Goal: Task Accomplishment & Management: Manage account settings

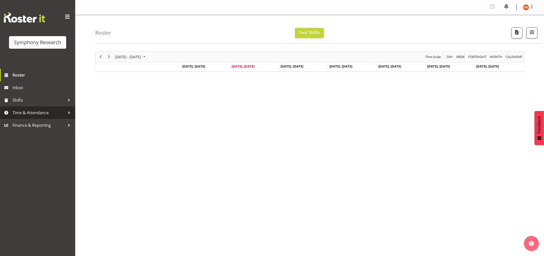
click at [42, 112] on span "Time & Attendance" at bounding box center [39, 113] width 53 height 8
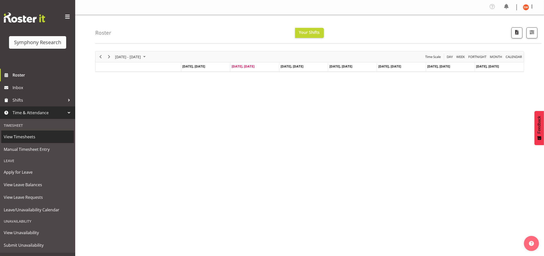
click at [25, 136] on span "View Timesheets" at bounding box center [38, 137] width 68 height 8
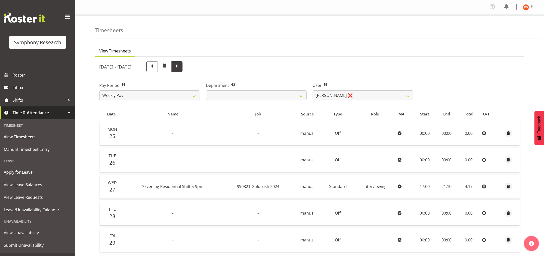
click at [180, 66] on span at bounding box center [177, 66] width 7 height 7
select select
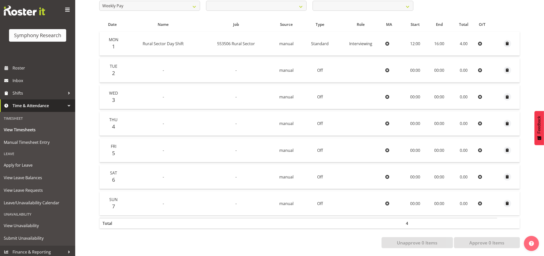
scroll to position [9, 0]
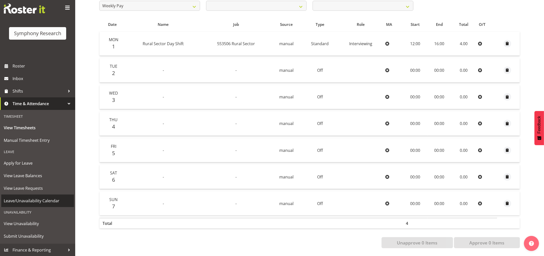
click at [9, 199] on span "Leave/Unavailability Calendar" at bounding box center [38, 201] width 68 height 8
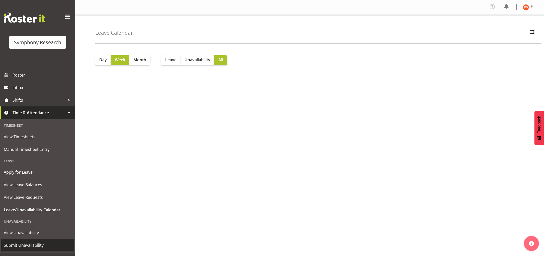
click at [24, 245] on span "Submit Unavailability" at bounding box center [38, 245] width 68 height 8
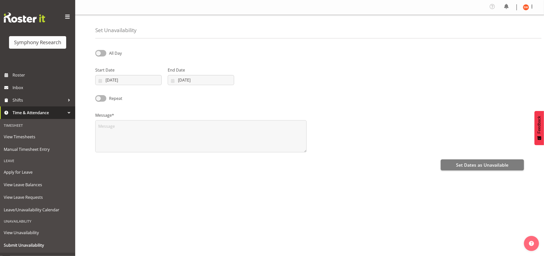
click at [186, 110] on div "Message*" at bounding box center [200, 130] width 217 height 50
click at [103, 52] on span at bounding box center [100, 53] width 11 height 6
click at [98, 52] on input "All Day" at bounding box center [96, 52] width 3 height 3
checkbox input "true"
click at [104, 97] on span at bounding box center [100, 98] width 11 height 6
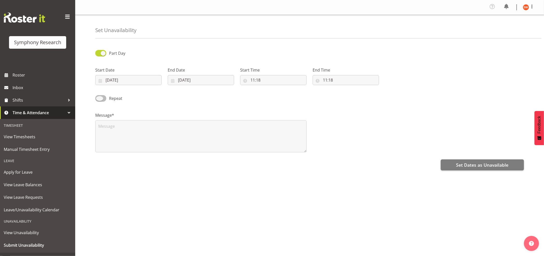
click at [98, 97] on input "Repeat" at bounding box center [96, 97] width 3 height 3
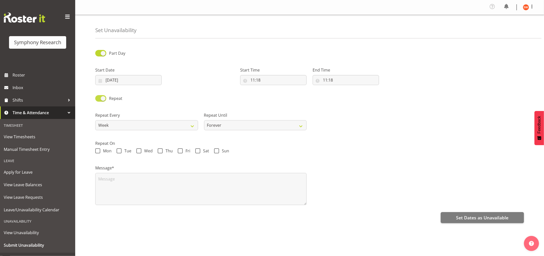
click at [98, 97] on span at bounding box center [100, 98] width 11 height 6
click at [98, 97] on input "Repeat" at bounding box center [96, 97] width 3 height 3
checkbox input "false"
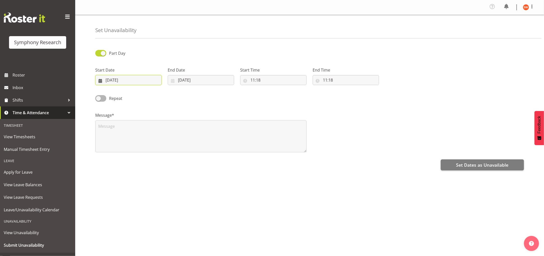
click at [133, 78] on input "02/09/2025" at bounding box center [128, 80] width 66 height 10
click at [267, 83] on input "11:18" at bounding box center [273, 80] width 66 height 10
click at [153, 87] on div "Start Date 02/09/2025 January February March April May June July August Septemb…" at bounding box center [128, 74] width 72 height 28
click at [147, 80] on input "02/09/2025" at bounding box center [128, 80] width 66 height 10
click at [105, 130] on span "7" at bounding box center [105, 130] width 2 height 5
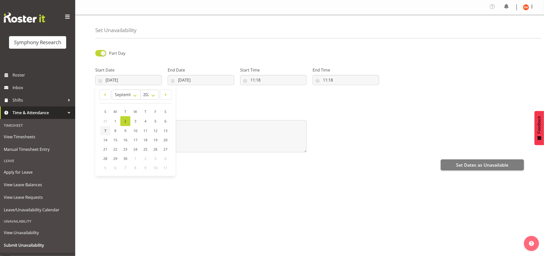
type input "07/09/2025"
click at [212, 82] on input "02/09/2025" at bounding box center [201, 80] width 66 height 10
click at [177, 131] on span "7" at bounding box center [178, 130] width 2 height 5
type input "07/09/2025"
click at [191, 82] on input "07/09/2025" at bounding box center [201, 80] width 66 height 10
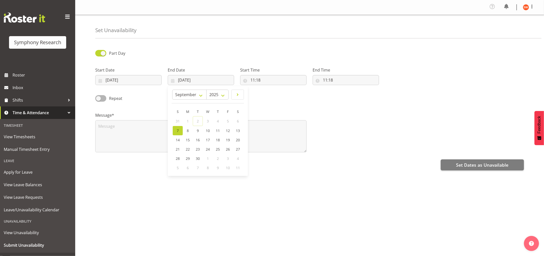
click at [146, 103] on div "Repeat" at bounding box center [146, 96] width 109 height 17
click at [103, 99] on span at bounding box center [100, 98] width 11 height 6
click at [98, 99] on input "Repeat" at bounding box center [96, 97] width 3 height 3
checkbox input "true"
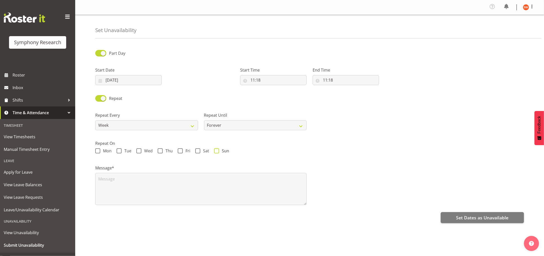
click at [215, 149] on span at bounding box center [216, 150] width 5 height 5
click at [215, 149] on input "Sun" at bounding box center [215, 150] width 3 height 3
checkbox input "true"
click at [246, 81] on input "11:18" at bounding box center [273, 80] width 66 height 10
click at [279, 80] on input "11:18" at bounding box center [273, 80] width 66 height 10
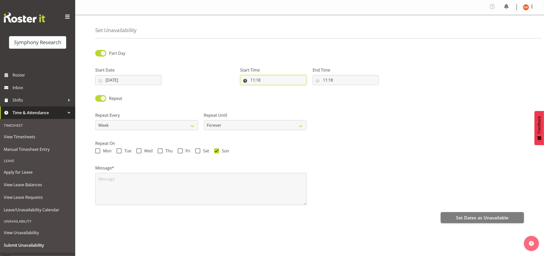
click at [248, 82] on input "11:18" at bounding box center [273, 80] width 66 height 10
click at [275, 161] on div "Message*" at bounding box center [200, 183] width 217 height 50
drag, startPoint x: 275, startPoint y: 81, endPoint x: 273, endPoint y: 80, distance: 2.7
click at [274, 81] on input "11:18" at bounding box center [273, 80] width 66 height 10
click at [99, 55] on span at bounding box center [100, 53] width 11 height 6
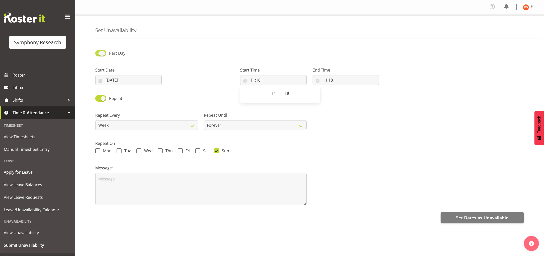
click at [98, 55] on input "Part Day" at bounding box center [96, 52] width 3 height 3
checkbox input "false"
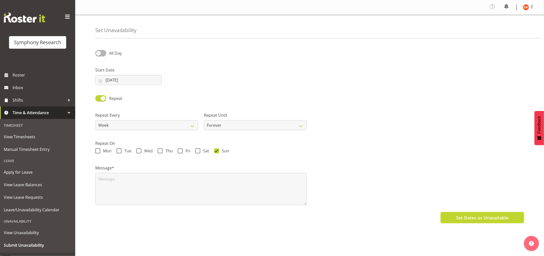
click at [481, 217] on span "Set Dates as Unavailable" at bounding box center [482, 217] width 52 height 7
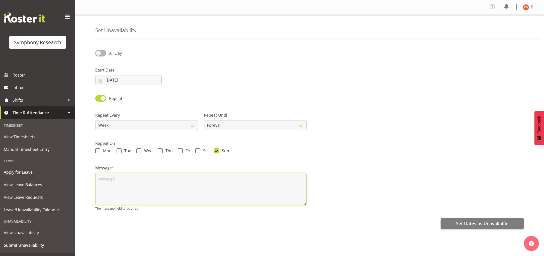
drag, startPoint x: 178, startPoint y: 182, endPoint x: 189, endPoint y: 183, distance: 10.9
click at [179, 182] on textarea at bounding box center [200, 189] width 211 height 32
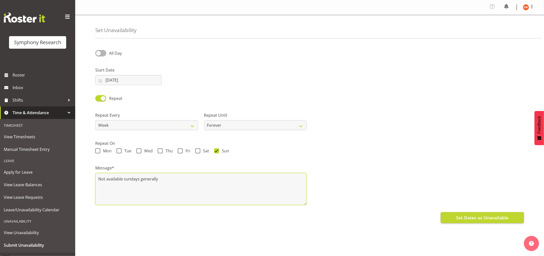
type textarea "Not available sundays generally"
click at [500, 218] on span "Set Dates as Unavailable" at bounding box center [482, 217] width 52 height 7
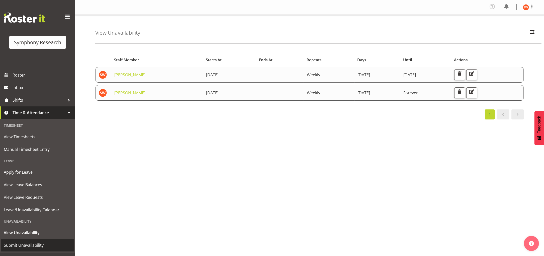
click at [22, 245] on span "Submit Unavailability" at bounding box center [38, 245] width 68 height 8
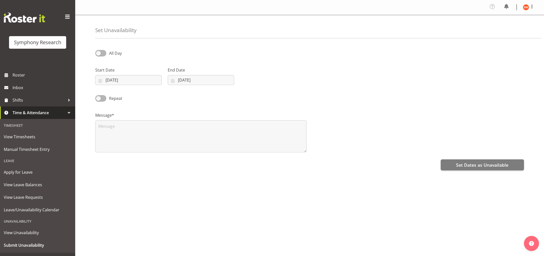
select select "8"
select select "2025"
click at [143, 76] on input "02/09/2025" at bounding box center [128, 80] width 66 height 10
click at [165, 92] on span at bounding box center [165, 94] width 5 height 6
select select "9"
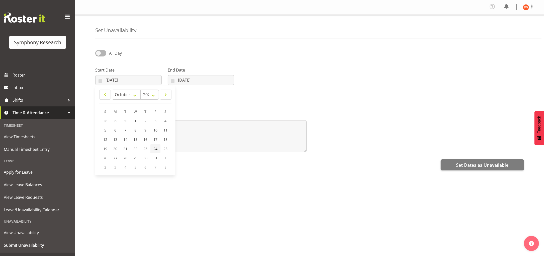
click at [155, 149] on span "24" at bounding box center [155, 148] width 4 height 5
type input "24/10/2025"
click at [203, 81] on input "02/09/2025" at bounding box center [201, 80] width 66 height 10
click at [200, 95] on select "January February March April May June July August September October November De…" at bounding box center [189, 94] width 34 height 10
select select "9"
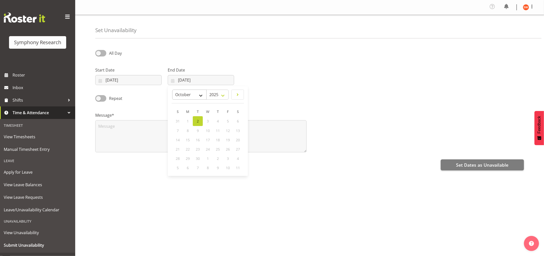
click at [172, 89] on select "January February March April May June July August September October November De…" at bounding box center [189, 94] width 34 height 10
click at [141, 79] on input "24/10/2025" at bounding box center [128, 80] width 66 height 10
click at [142, 131] on link "9" at bounding box center [145, 129] width 10 height 9
type input "09/10/2025"
click at [205, 77] on input "02/09/2025" at bounding box center [201, 80] width 66 height 10
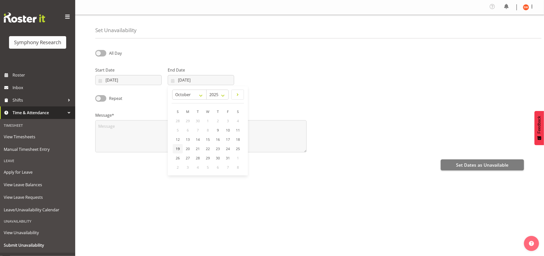
click at [179, 149] on span "19" at bounding box center [178, 148] width 4 height 5
type input "[DATE]"
click at [155, 129] on textarea at bounding box center [200, 136] width 211 height 32
type textarea "am away"
click at [213, 107] on div "Message* am away" at bounding box center [200, 130] width 217 height 50
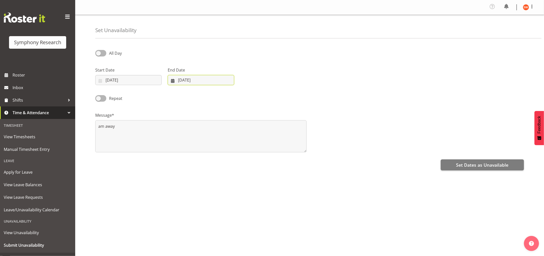
click at [194, 81] on input "19/10/2025" at bounding box center [201, 80] width 66 height 10
click at [135, 79] on input "09/10/2025" at bounding box center [128, 80] width 66 height 10
click at [157, 128] on span "10" at bounding box center [155, 130] width 4 height 5
type input "10/10/2025"
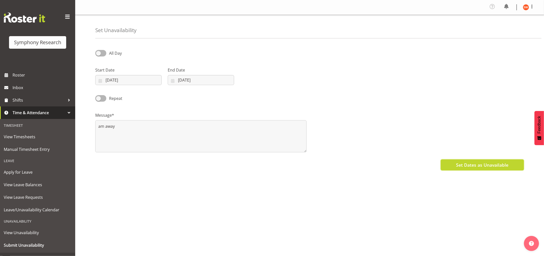
click at [485, 165] on span "Set Dates as Unavailable" at bounding box center [482, 164] width 52 height 7
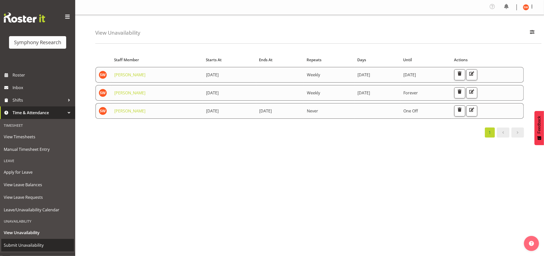
click at [31, 242] on span "Submit Unavailability" at bounding box center [38, 245] width 68 height 8
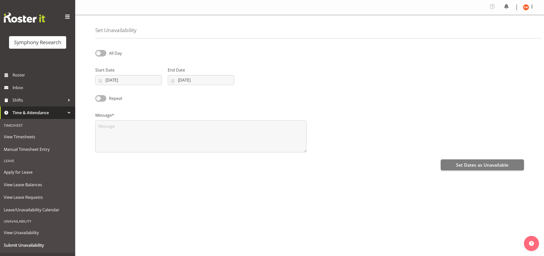
select select "8"
select select "2025"
click at [103, 54] on span at bounding box center [100, 53] width 11 height 6
click at [98, 54] on input "All Day" at bounding box center [96, 52] width 3 height 3
checkbox input "true"
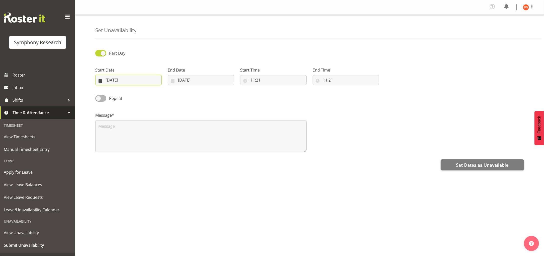
click at [139, 80] on input "02/09/2025" at bounding box center [128, 80] width 66 height 10
click at [168, 94] on link at bounding box center [166, 94] width 12 height 10
select select "9"
click at [147, 130] on link "9" at bounding box center [145, 129] width 10 height 9
type input "09/10/2025"
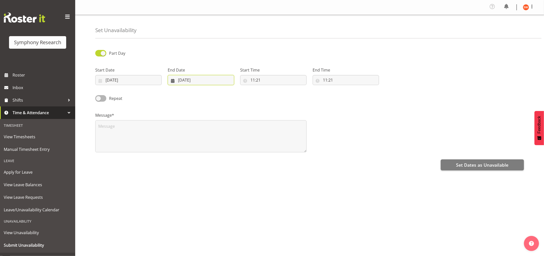
click at [179, 79] on input "02/09/2025" at bounding box center [201, 80] width 66 height 10
click at [236, 95] on span at bounding box center [238, 94] width 6 height 6
select select "9"
click at [218, 131] on span "9" at bounding box center [218, 130] width 2 height 5
type input "09/10/2025"
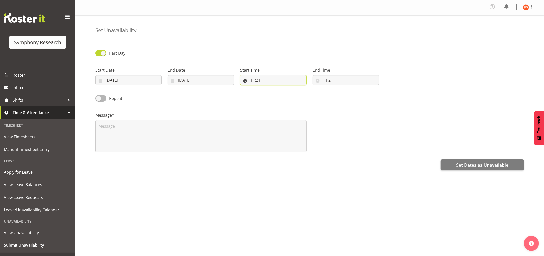
click at [275, 79] on input "11:21" at bounding box center [273, 80] width 66 height 10
click at [329, 81] on input "11:21" at bounding box center [345, 80] width 66 height 10
click at [343, 95] on select "00 01 02 03 04 05 06 07 08 09 10 11 12 13 14 15 16 17 18 19 20 21 22 23" at bounding box center [346, 93] width 11 height 10
select select "4"
click at [341, 88] on select "00 01 02 03 04 05 06 07 08 09 10 11 12 13 14 15 16 17 18 19 20 21 22 23" at bounding box center [346, 93] width 11 height 10
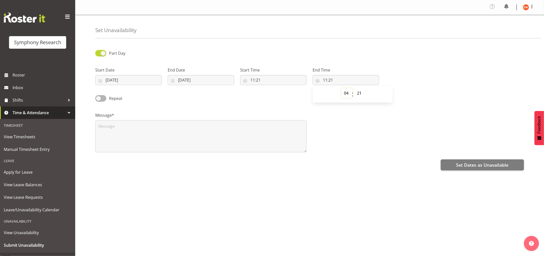
type input "04:21"
click at [267, 78] on input "11:21" at bounding box center [273, 80] width 66 height 10
click at [273, 92] on select "00 01 02 03 04 05 06 07 08 09 10 11 12 13 14 15 16 17 18 19 20 21 22 23" at bounding box center [274, 93] width 11 height 10
select select "16"
click at [269, 88] on select "00 01 02 03 04 05 06 07 08 09 10 11 12 13 14 15 16 17 18 19 20 21 22 23" at bounding box center [274, 93] width 11 height 10
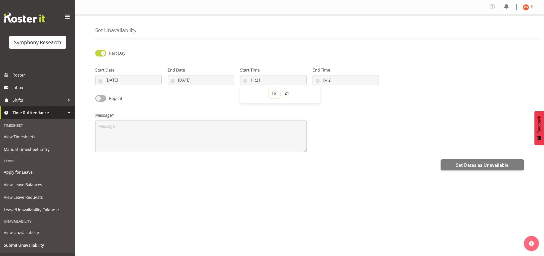
type input "16:21"
click at [261, 80] on input "16:21" at bounding box center [273, 80] width 66 height 10
click at [260, 81] on input "16:21" at bounding box center [273, 80] width 66 height 10
click at [287, 94] on select "00 01 02 03 04 05 06 07 08 09 10 11 12 13 14 15 16 17 18 19 20 21 22 23 24 25 2…" at bounding box center [287, 93] width 11 height 10
select select "0"
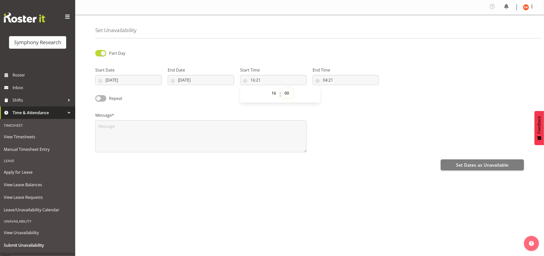
click at [282, 88] on select "00 01 02 03 04 05 06 07 08 09 10 11 12 13 14 15 16 17 18 19 20 21 22 23 24 25 2…" at bounding box center [287, 93] width 11 height 10
type input "16:00"
click at [326, 81] on input "04:21" at bounding box center [345, 80] width 66 height 10
click at [343, 93] on select "00 01 02 03 04 05 06 07 08 09 10 11 12 13 14 15 16 17 18 19 20 21 22 23" at bounding box center [346, 93] width 11 height 10
select select "10"
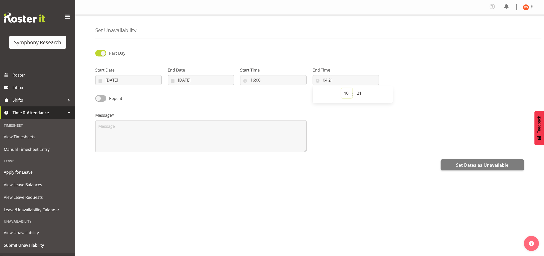
click at [341, 88] on select "00 01 02 03 04 05 06 07 08 09 10 11 12 13 14 15 16 17 18 19 20 21 22 23" at bounding box center [346, 93] width 11 height 10
type input "10:21"
click at [345, 95] on select "00 01 02 03 04 05 06 07 08 09 10 11 12 13 14 15 16 17 18 19 20 21 22 23" at bounding box center [346, 93] width 11 height 10
select select "22"
click at [341, 88] on select "00 01 02 03 04 05 06 07 08 09 10 11 12 13 14 15 16 17 18 19 20 21 22 23" at bounding box center [346, 93] width 11 height 10
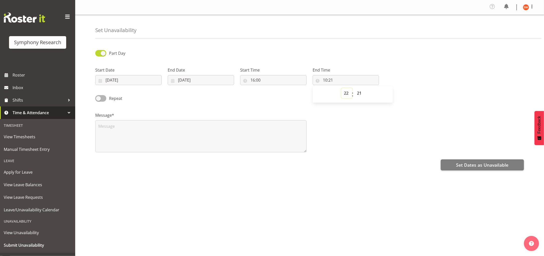
type input "22:21"
click at [359, 93] on select "00 01 02 03 04 05 06 07 08 09 10 11 12 13 14 15 16 17 18 19 20 21 22 23 24 25 2…" at bounding box center [359, 93] width 11 height 10
select select "0"
click at [354, 88] on select "00 01 02 03 04 05 06 07 08 09 10 11 12 13 14 15 16 17 18 19 20 21 22 23 24 25 2…" at bounding box center [359, 93] width 11 height 10
type input "22:00"
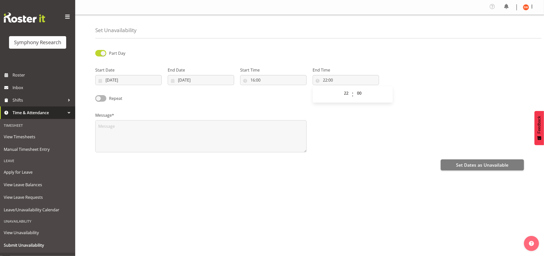
click at [335, 169] on div "Set Dates as Unavailable" at bounding box center [309, 164] width 428 height 12
click at [477, 163] on span "Set Dates as Unavailable" at bounding box center [482, 164] width 52 height 7
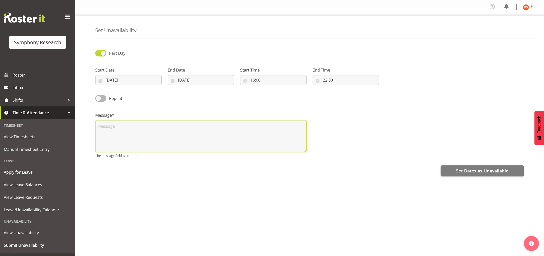
click at [155, 134] on textarea at bounding box center [200, 136] width 211 height 32
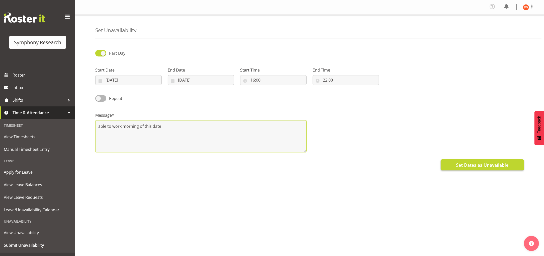
type textarea "able to work morning of this date"
click at [482, 165] on span "Set Dates as Unavailable" at bounding box center [482, 164] width 52 height 7
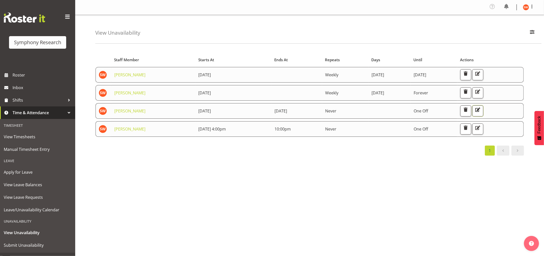
click at [481, 109] on span "button" at bounding box center [477, 109] width 7 height 7
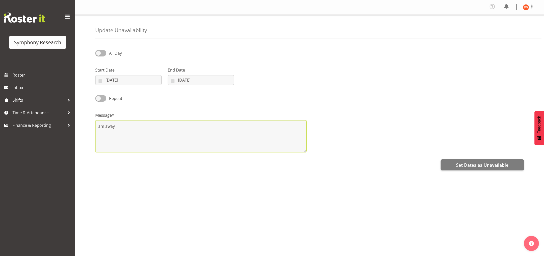
drag, startPoint x: 124, startPoint y: 128, endPoint x: 79, endPoint y: 128, distance: 45.3
click at [79, 128] on div "Update Unavailability All Day Start Date [DATE] January February March April Ma…" at bounding box center [309, 129] width 469 height 228
type textarea "Away"
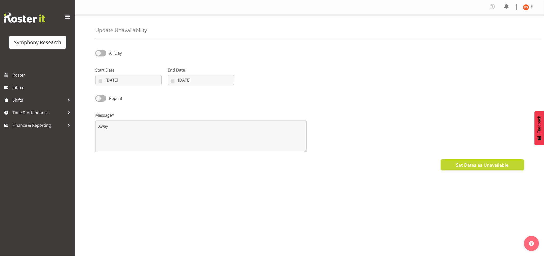
click at [464, 167] on span "Set Dates as Unavailable" at bounding box center [482, 164] width 52 height 7
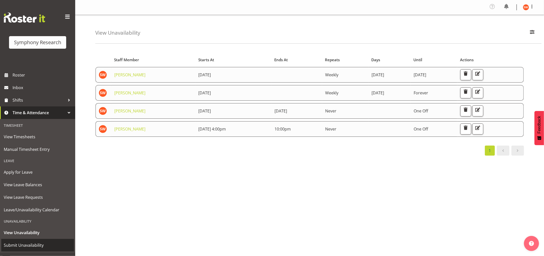
click at [29, 244] on span "Submit Unavailability" at bounding box center [38, 245] width 68 height 8
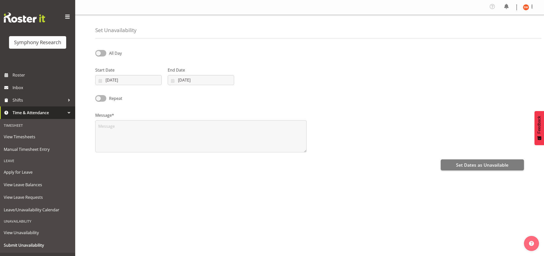
select select "8"
select select "2025"
click at [147, 79] on input "[DATE]" at bounding box center [128, 80] width 66 height 10
click at [213, 107] on div "Message*" at bounding box center [200, 130] width 217 height 50
click at [100, 53] on span at bounding box center [100, 53] width 11 height 6
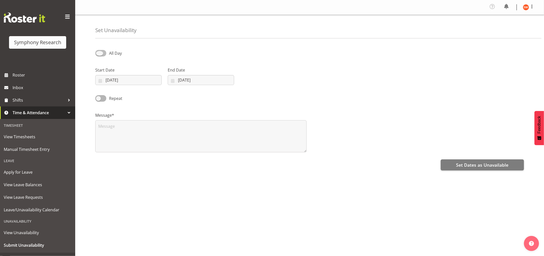
click at [98, 53] on input "All Day" at bounding box center [96, 52] width 3 height 3
checkbox input "true"
click at [165, 101] on div "Repeat" at bounding box center [146, 98] width 103 height 7
click at [130, 82] on input "[DATE]" at bounding box center [128, 80] width 66 height 10
click at [221, 101] on div "Repeat" at bounding box center [309, 96] width 434 height 17
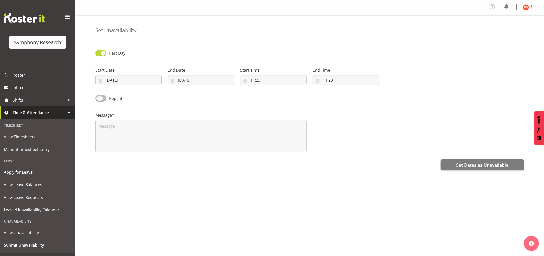
click at [97, 98] on span at bounding box center [100, 98] width 11 height 6
click at [97, 98] on input "Repeat" at bounding box center [96, 97] width 3 height 3
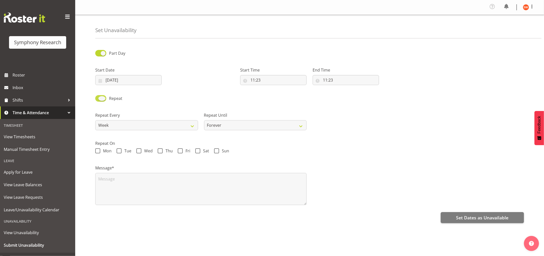
click at [96, 97] on span at bounding box center [100, 98] width 11 height 6
click at [96, 97] on input "Repeat" at bounding box center [96, 97] width 3 height 3
checkbox input "false"
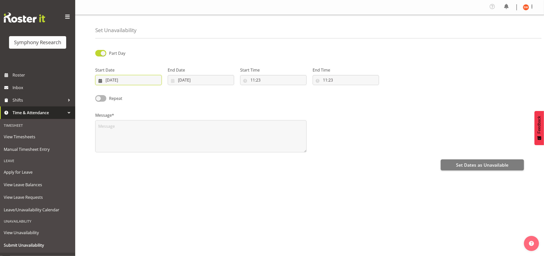
click at [129, 83] on input "[DATE]" at bounding box center [128, 80] width 66 height 10
click at [115, 130] on span "8" at bounding box center [115, 130] width 2 height 5
type input "08/09/2025"
click at [189, 82] on input "02/09/2025" at bounding box center [201, 80] width 66 height 10
click at [189, 130] on link "8" at bounding box center [188, 130] width 10 height 9
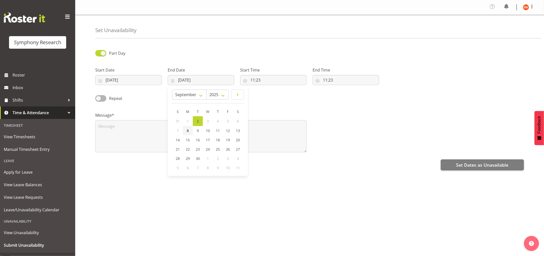
type input "08/09/2025"
click at [284, 77] on input "11:23" at bounding box center [273, 80] width 66 height 10
click at [273, 94] on select "00 01 02 03 04 05 06 07 08 09 10 11 12 13 14 15 16 17 18 19 20 21 22 23" at bounding box center [274, 93] width 11 height 10
select select "13"
click at [269, 88] on select "00 01 02 03 04 05 06 07 08 09 10 11 12 13 14 15 16 17 18 19 20 21 22 23" at bounding box center [274, 93] width 11 height 10
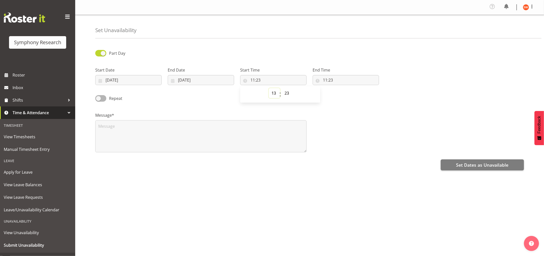
type input "13:23"
click at [290, 95] on select "00 01 02 03 04 05 06 07 08 09 10 11 12 13 14 15 16 17 18 19 20 21 22 23 24 25 2…" at bounding box center [287, 93] width 11 height 10
select select "0"
click at [282, 88] on select "00 01 02 03 04 05 06 07 08 09 10 11 12 13 14 15 16 17 18 19 20 21 22 23 24 25 2…" at bounding box center [287, 93] width 11 height 10
type input "13:00"
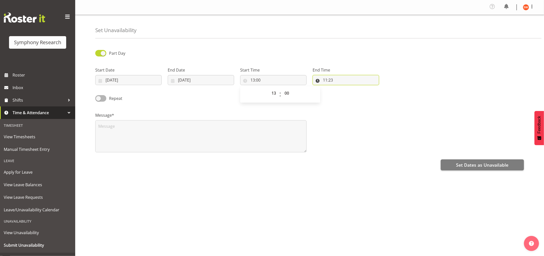
click at [338, 79] on input "11:23" at bounding box center [345, 80] width 66 height 10
click at [345, 93] on select "00 01 02 03 04 05 06 07 08 09 10 11 12 13 14 15 16 17 18 19 20 21 22 23" at bounding box center [346, 93] width 11 height 10
select select "4"
click at [341, 88] on select "00 01 02 03 04 05 06 07 08 09 10 11 12 13 14 15 16 17 18 19 20 21 22 23" at bounding box center [346, 93] width 11 height 10
type input "04:23"
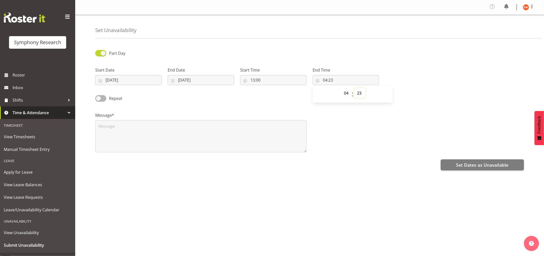
click at [358, 93] on select "00 01 02 03 04 05 06 07 08 09 10 11 12 13 14 15 16 17 18 19 20 21 22 23 24 25 2…" at bounding box center [359, 93] width 11 height 10
select select "0"
click at [354, 88] on select "00 01 02 03 04 05 06 07 08 09 10 11 12 13 14 15 16 17 18 19 20 21 22 23 24 25 2…" at bounding box center [359, 93] width 11 height 10
type input "04:00"
click at [471, 166] on span "Set Dates as Unavailable" at bounding box center [482, 164] width 52 height 7
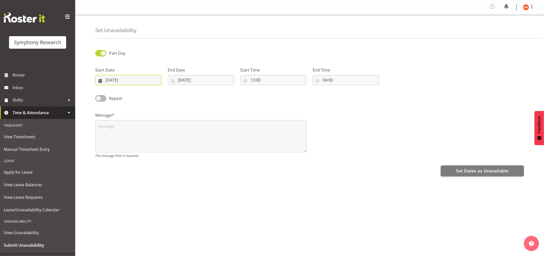
click at [149, 78] on input "08/09/2025" at bounding box center [128, 80] width 66 height 10
click at [126, 133] on link "9" at bounding box center [125, 130] width 10 height 9
type input "09/09/2025"
click at [197, 81] on input "08/09/2025" at bounding box center [201, 80] width 66 height 10
click at [196, 129] on link "9" at bounding box center [198, 130] width 10 height 9
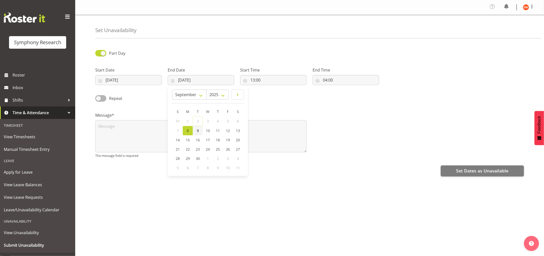
type input "09/09/2025"
click at [267, 81] on input "13:00" at bounding box center [273, 80] width 66 height 10
click at [273, 93] on select "00 01 02 03 04 05 06 07 08 09 10 11 12 13 14 15 16 17 18 19 20 21 22 23" at bounding box center [274, 93] width 11 height 10
select select "11"
click at [269, 88] on select "00 01 02 03 04 05 06 07 08 09 10 11 12 13 14 15 16 17 18 19 20 21 22 23" at bounding box center [274, 93] width 11 height 10
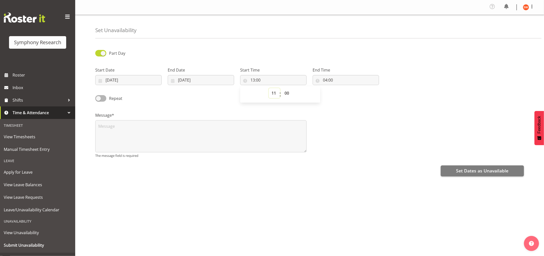
type input "11:00"
click at [289, 92] on select "00 01 02 03 04 05 06 07 08 09 10 11 12 13 14 15 16 17 18 19 20 21 22 23 24 25 2…" at bounding box center [287, 93] width 11 height 10
select select "30"
click at [282, 88] on select "00 01 02 03 04 05 06 07 08 09 10 11 12 13 14 15 16 17 18 19 20 21 22 23 24 25 2…" at bounding box center [287, 93] width 11 height 10
type input "11:30"
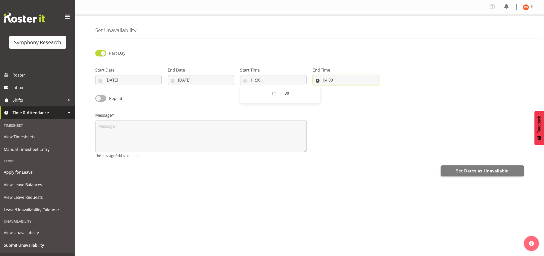
click at [340, 81] on input "04:00" at bounding box center [345, 80] width 66 height 10
drag, startPoint x: 209, startPoint y: 101, endPoint x: 206, endPoint y: 98, distance: 4.3
click at [208, 100] on div "Repeat" at bounding box center [309, 96] width 434 height 17
click at [126, 81] on input "09/09/2025" at bounding box center [128, 80] width 66 height 10
click at [137, 131] on span "10" at bounding box center [135, 130] width 4 height 5
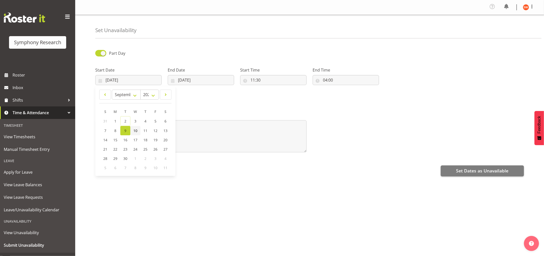
type input "10/09/2025"
click at [211, 81] on input "09/09/2025" at bounding box center [201, 80] width 66 height 10
click at [207, 132] on span "10" at bounding box center [208, 130] width 4 height 5
type input "10/09/2025"
click at [263, 79] on input "11:30" at bounding box center [273, 80] width 66 height 10
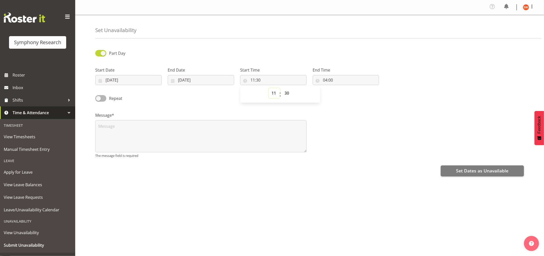
click at [273, 93] on select "00 01 02 03 04 05 06 07 08 09 10 11 12 13 14 15 16 17 18 19 20 21 22 23" at bounding box center [274, 93] width 11 height 10
select select "10"
click at [269, 88] on select "00 01 02 03 04 05 06 07 08 09 10 11 12 13 14 15 16 17 18 19 20 21 22 23" at bounding box center [274, 93] width 11 height 10
type input "10:30"
click at [292, 94] on select "00 01 02 03 04 05 06 07 08 09 10 11 12 13 14 15 16 17 18 19 20 21 22 23 24 25 2…" at bounding box center [287, 93] width 11 height 10
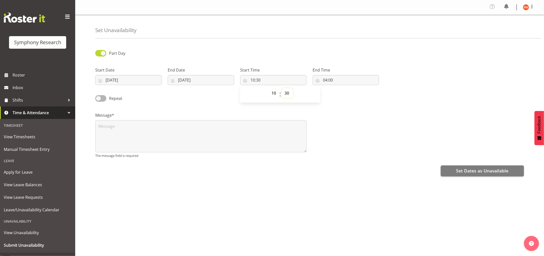
click at [282, 88] on select "00 01 02 03 04 05 06 07 08 09 10 11 12 13 14 15 16 17 18 19 20 21 22 23 24 25 2…" at bounding box center [287, 93] width 11 height 10
click at [335, 80] on input "04:00" at bounding box center [345, 80] width 66 height 10
click at [347, 94] on select "00 01 02 03 04 05 06 07 08 09 10 11 12 13 14 15 16 17 18 19 20 21 22 23" at bounding box center [346, 93] width 11 height 10
select select "1"
click at [341, 88] on select "00 01 02 03 04 05 06 07 08 09 10 11 12 13 14 15 16 17 18 19 20 21 22 23" at bounding box center [346, 93] width 11 height 10
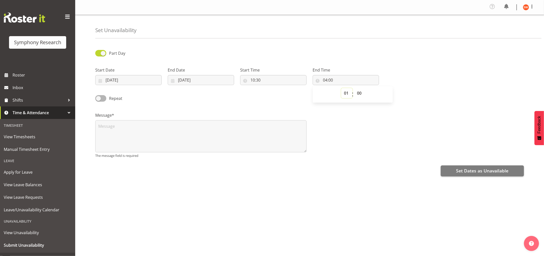
type input "01:00"
click at [370, 99] on div "00 01 02 03 04 05 06 07 08 09 10 11 12 13 14 15 16 17 18 19 20 21 22 23 : 00 01…" at bounding box center [352, 94] width 80 height 13
click at [361, 94] on select "00 01 02 03 04 05 06 07 08 09 10 11 12 13 14 15 16 17 18 19 20 21 22 23 24 25 2…" at bounding box center [359, 93] width 11 height 10
select select "30"
click at [354, 88] on select "00 01 02 03 04 05 06 07 08 09 10 11 12 13 14 15 16 17 18 19 20 21 22 23 24 25 2…" at bounding box center [359, 93] width 11 height 10
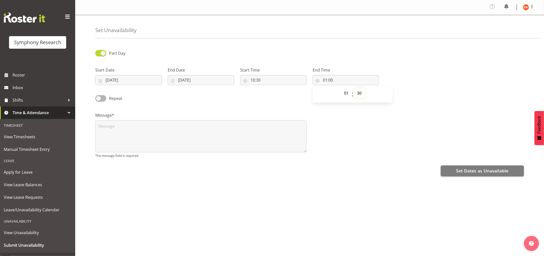
type input "01:30"
click at [352, 161] on div "Part Day Start Date 10/09/2025 January February March April May June July Augus…" at bounding box center [319, 142] width 448 height 200
click at [478, 170] on span "Set Dates as Unavailable" at bounding box center [482, 170] width 52 height 7
click at [436, 148] on div "Message* The message field is required" at bounding box center [309, 133] width 434 height 56
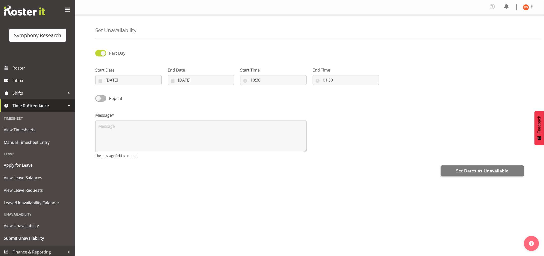
scroll to position [9, 0]
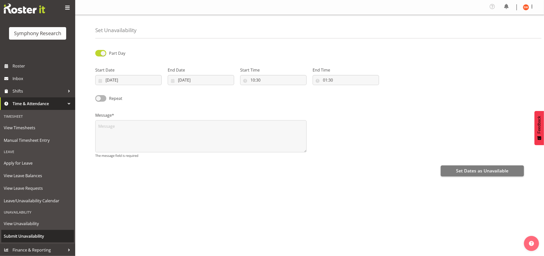
click at [23, 235] on span "Submit Unavailability" at bounding box center [38, 236] width 68 height 8
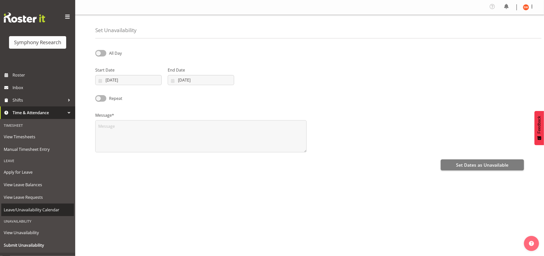
click at [33, 209] on span "Leave/Unavailability Calendar" at bounding box center [38, 210] width 68 height 8
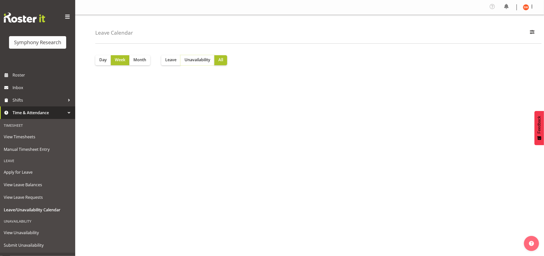
click at [196, 57] on span "Unavailability" at bounding box center [197, 60] width 26 height 6
click at [29, 227] on link "View Unavailability" at bounding box center [37, 232] width 73 height 13
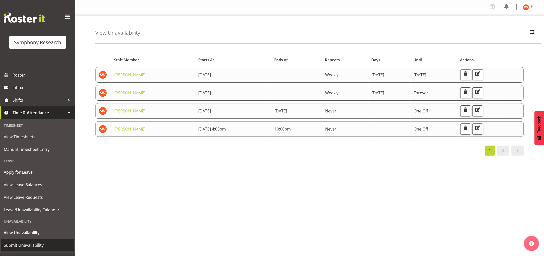
click at [25, 245] on span "Submit Unavailability" at bounding box center [38, 245] width 68 height 8
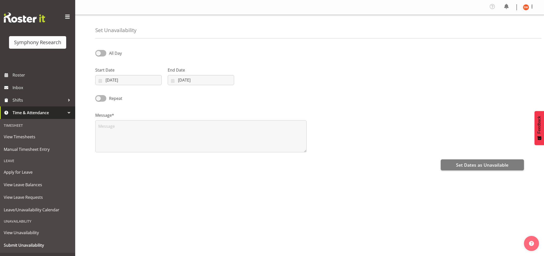
select select "8"
select select "2025"
click at [123, 80] on input "02/09/2025" at bounding box center [128, 80] width 66 height 10
click at [169, 91] on link at bounding box center [166, 94] width 12 height 10
select select "9"
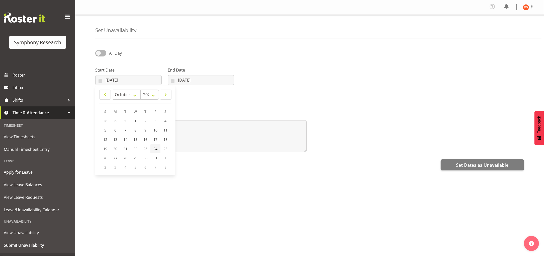
click at [154, 149] on span "24" at bounding box center [155, 148] width 4 height 5
type input "24/10/2025"
click at [199, 78] on input "02/09/2025" at bounding box center [201, 80] width 66 height 10
drag, startPoint x: 99, startPoint y: 49, endPoint x: 104, endPoint y: 52, distance: 6.7
click at [99, 49] on div "All Day" at bounding box center [146, 51] width 109 height 17
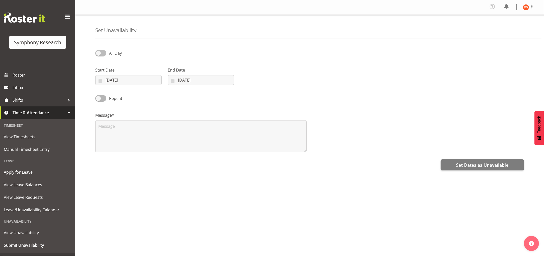
click at [105, 53] on span at bounding box center [100, 53] width 11 height 6
click at [98, 53] on input "All Day" at bounding box center [96, 52] width 3 height 3
click at [200, 81] on input "02/09/2025" at bounding box center [201, 80] width 66 height 10
click at [97, 53] on span at bounding box center [100, 53] width 11 height 6
click at [97, 53] on input "Part Day" at bounding box center [96, 52] width 3 height 3
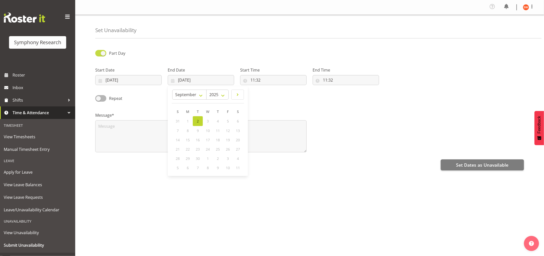
checkbox input "false"
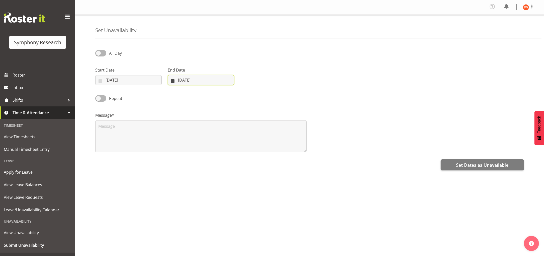
click at [195, 82] on input "02/09/2025" at bounding box center [201, 80] width 66 height 10
click at [239, 93] on span at bounding box center [238, 94] width 6 height 6
select select "9"
click at [196, 160] on span "28" at bounding box center [198, 157] width 4 height 5
click at [210, 78] on input "28/10/2025" at bounding box center [201, 80] width 66 height 10
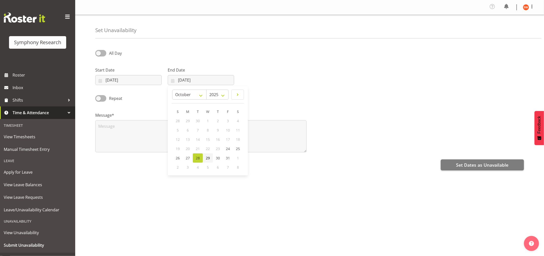
click at [207, 159] on span "29" at bounding box center [208, 157] width 4 height 5
type input "29/10/2025"
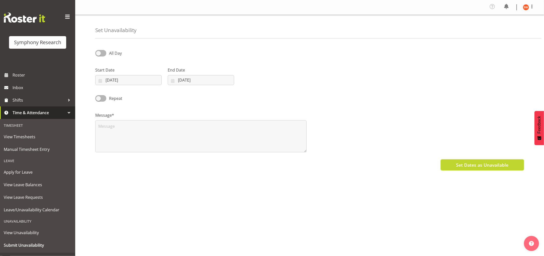
click at [473, 166] on span "Set Dates as Unavailable" at bounding box center [482, 164] width 52 height 7
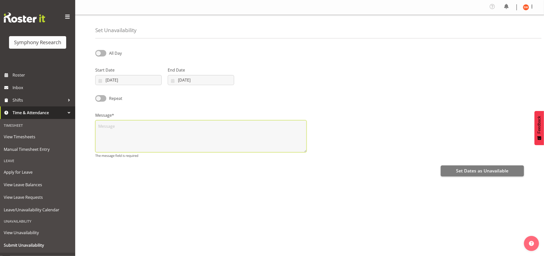
drag, startPoint x: 178, startPoint y: 135, endPoint x: 180, endPoint y: 133, distance: 3.6
click at [178, 135] on textarea at bounding box center [200, 136] width 211 height 32
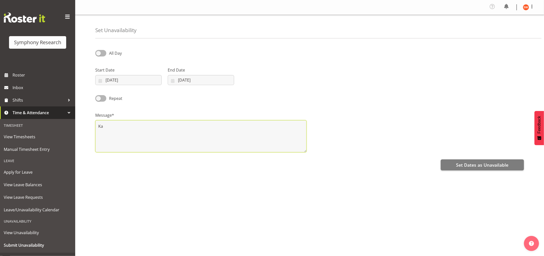
type textarea "K"
drag, startPoint x: 136, startPoint y: 128, endPoint x: 90, endPoint y: 124, distance: 46.3
click at [90, 124] on div "Set Unavailability All Day Start Date 24/10/2025 January February March April M…" at bounding box center [309, 129] width 469 height 228
type textarea "Family event"
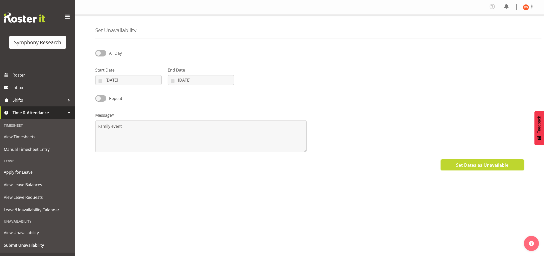
click at [483, 165] on span "Set Dates as Unavailable" at bounding box center [482, 164] width 52 height 7
